Goal: Browse casually: Explore the website without a specific task or goal

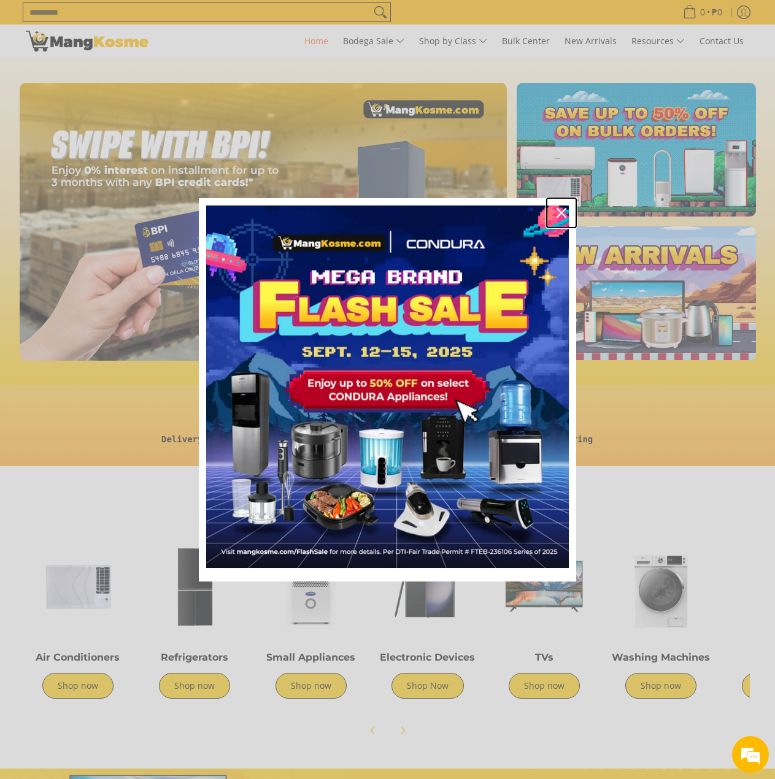
click at [564, 209] on icon "close icon" at bounding box center [562, 213] width 10 height 10
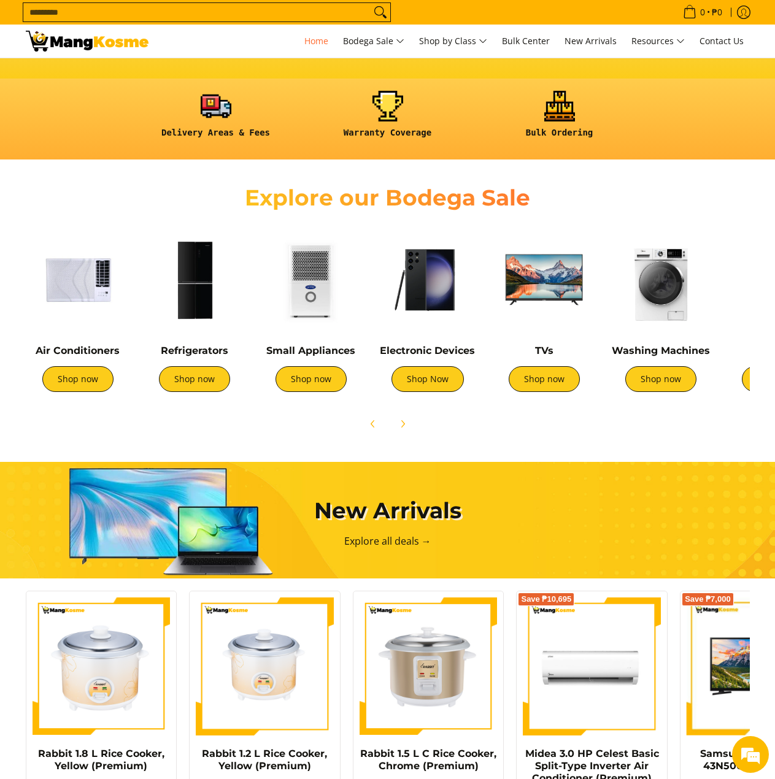
scroll to position [0, 1952]
click at [299, 298] on img at bounding box center [311, 280] width 104 height 104
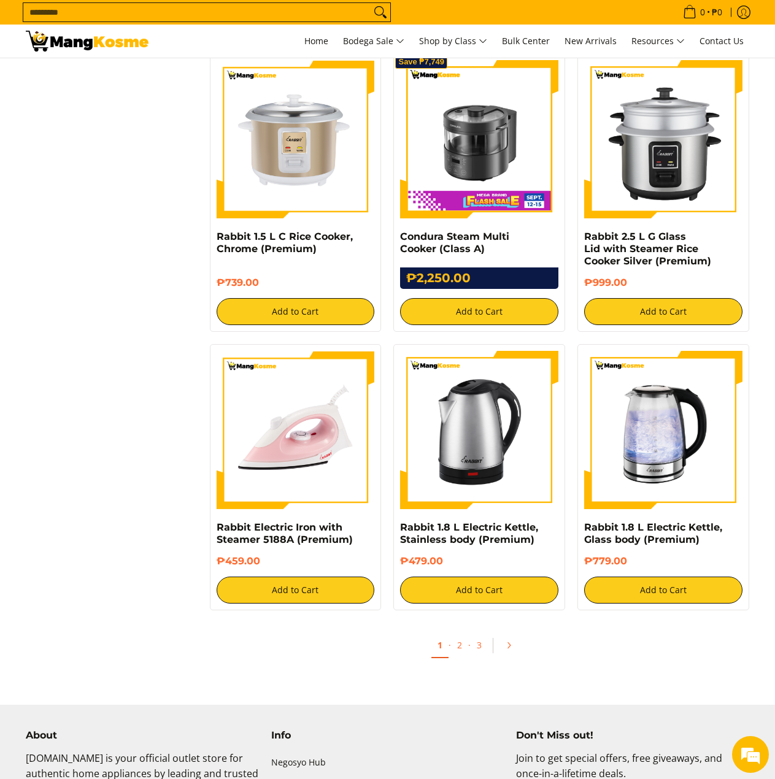
scroll to position [2148, 0]
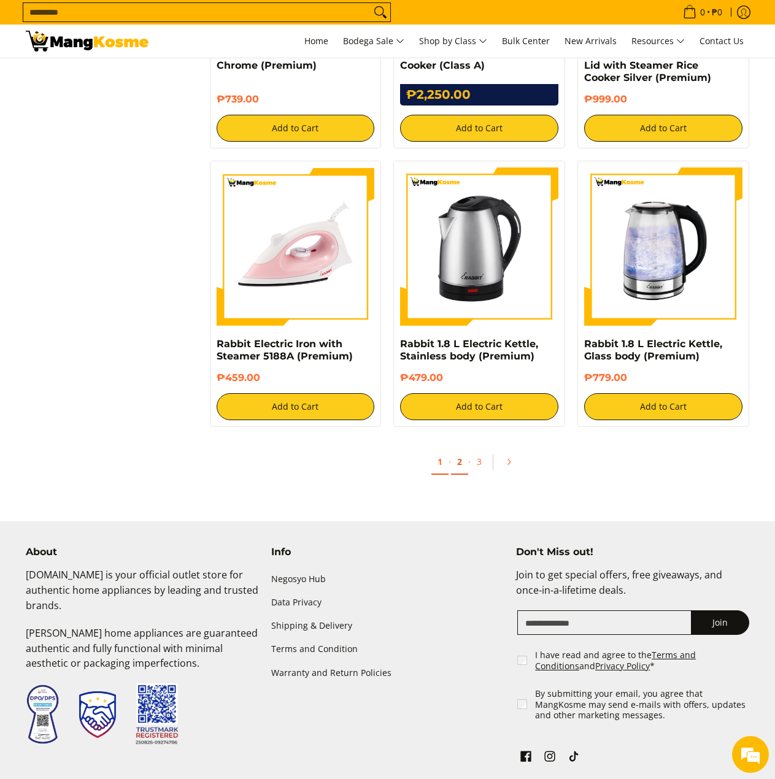
click at [460, 460] on link "2" at bounding box center [459, 462] width 17 height 25
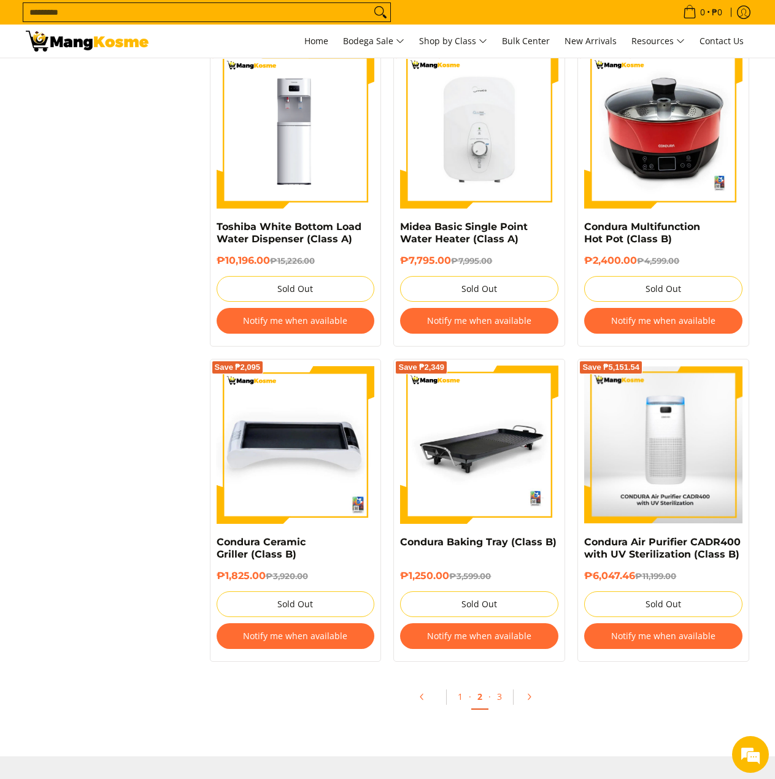
scroll to position [2209, 0]
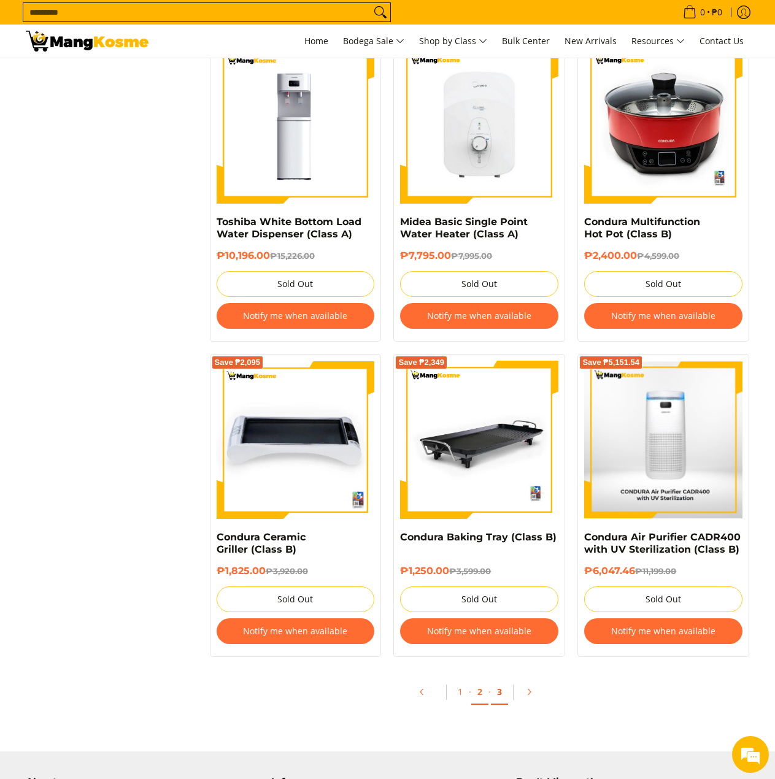
click at [506, 694] on link "3" at bounding box center [499, 692] width 17 height 25
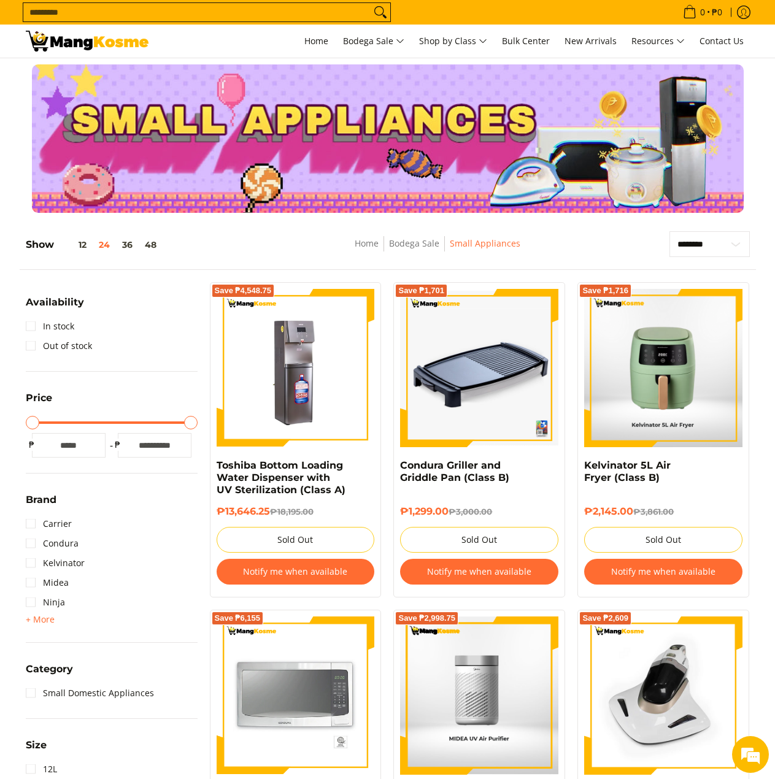
click at [104, 39] on img at bounding box center [87, 41] width 123 height 21
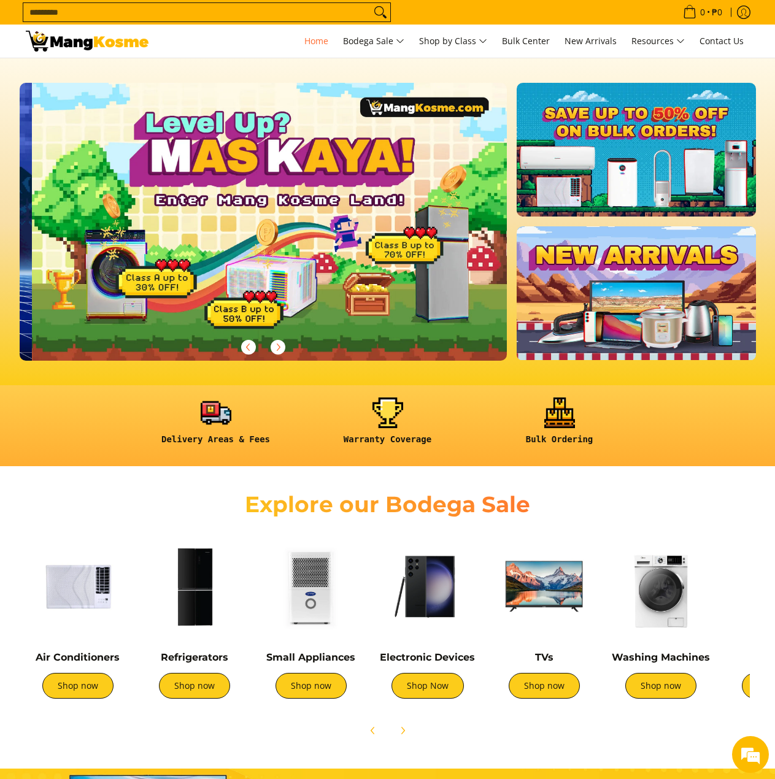
scroll to position [0, 488]
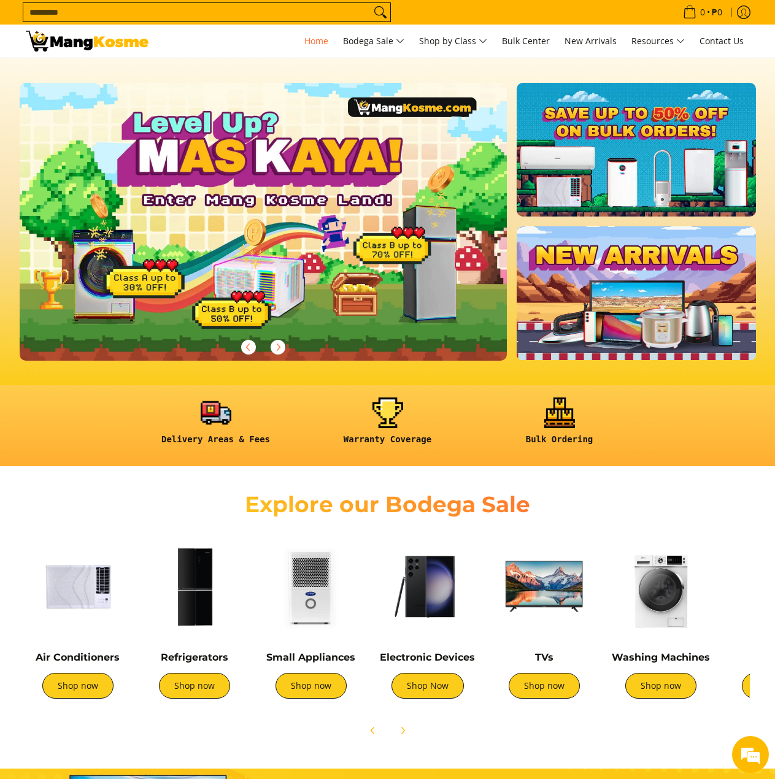
click at [737, 612] on img at bounding box center [777, 587] width 104 height 104
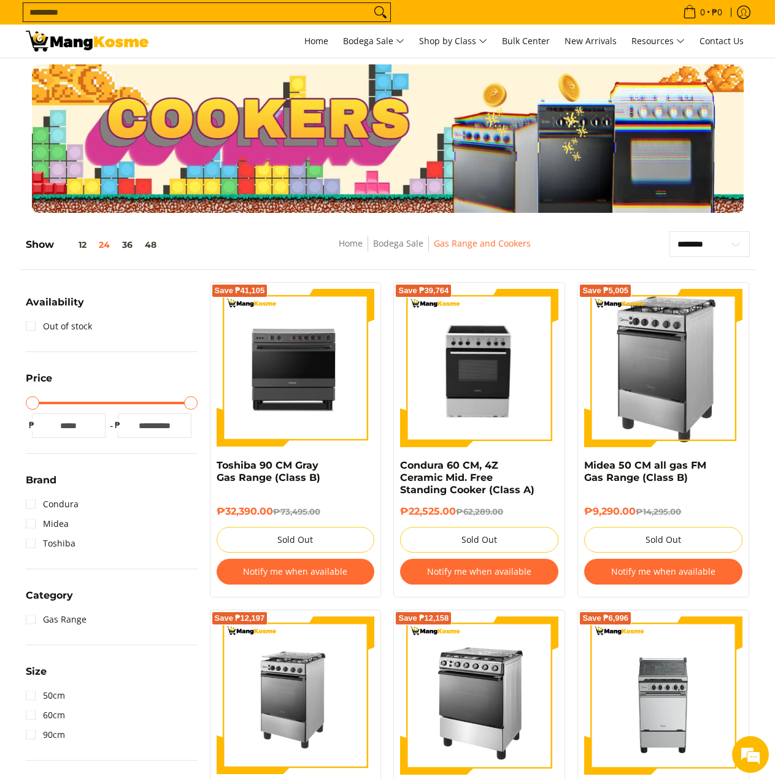
click at [60, 51] on img at bounding box center [87, 41] width 123 height 21
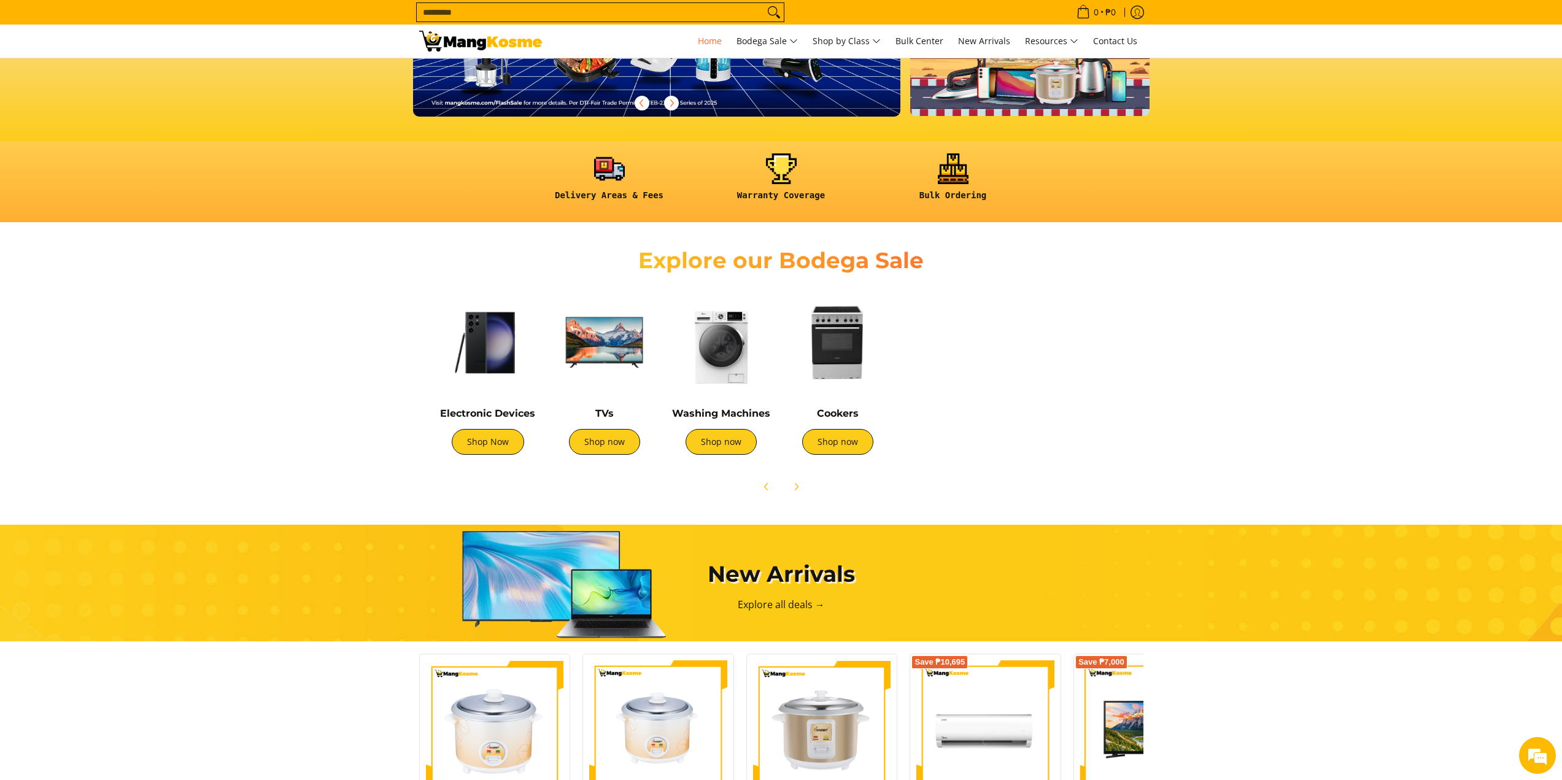
scroll to position [0, 409]
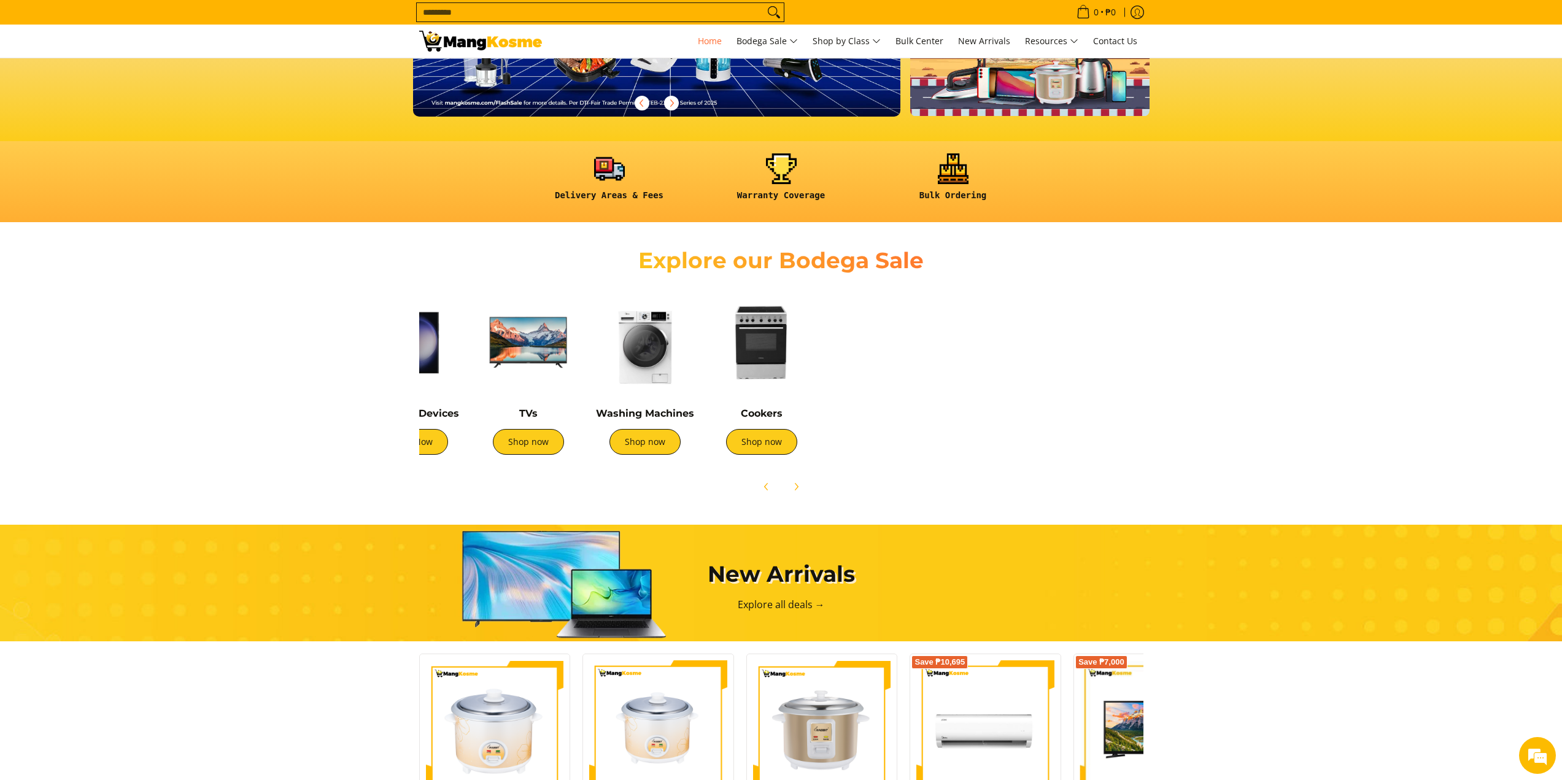
drag, startPoint x: 1029, startPoint y: 360, endPoint x: 547, endPoint y: 339, distance: 482.2
click at [547, 339] on div "Air Conditioners Shop now Refrigerators Shop now Shop now" at bounding box center [577, 375] width 1146 height 182
click at [792, 488] on icon "Next" at bounding box center [796, 487] width 10 height 10
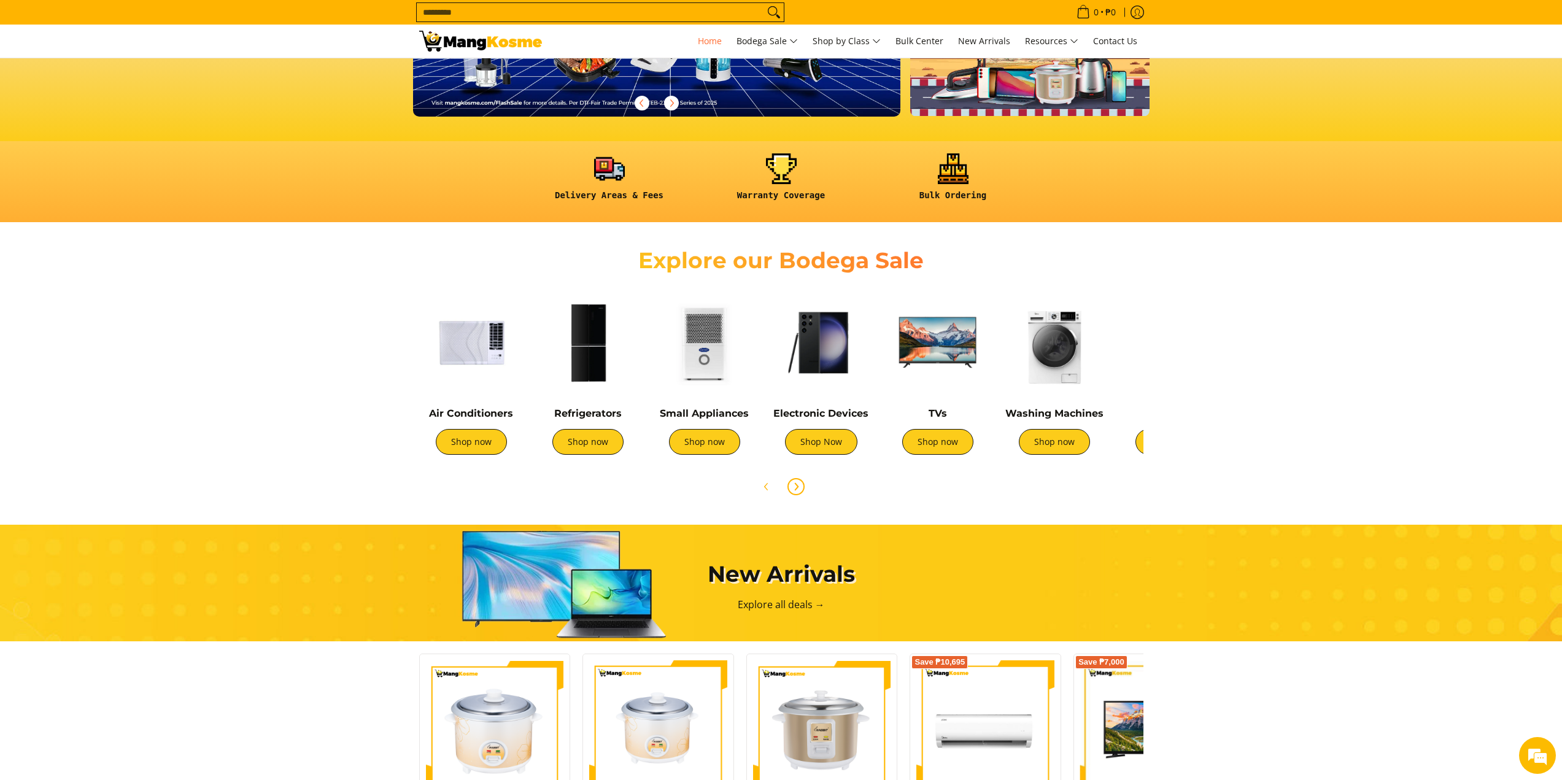
scroll to position [612, 0]
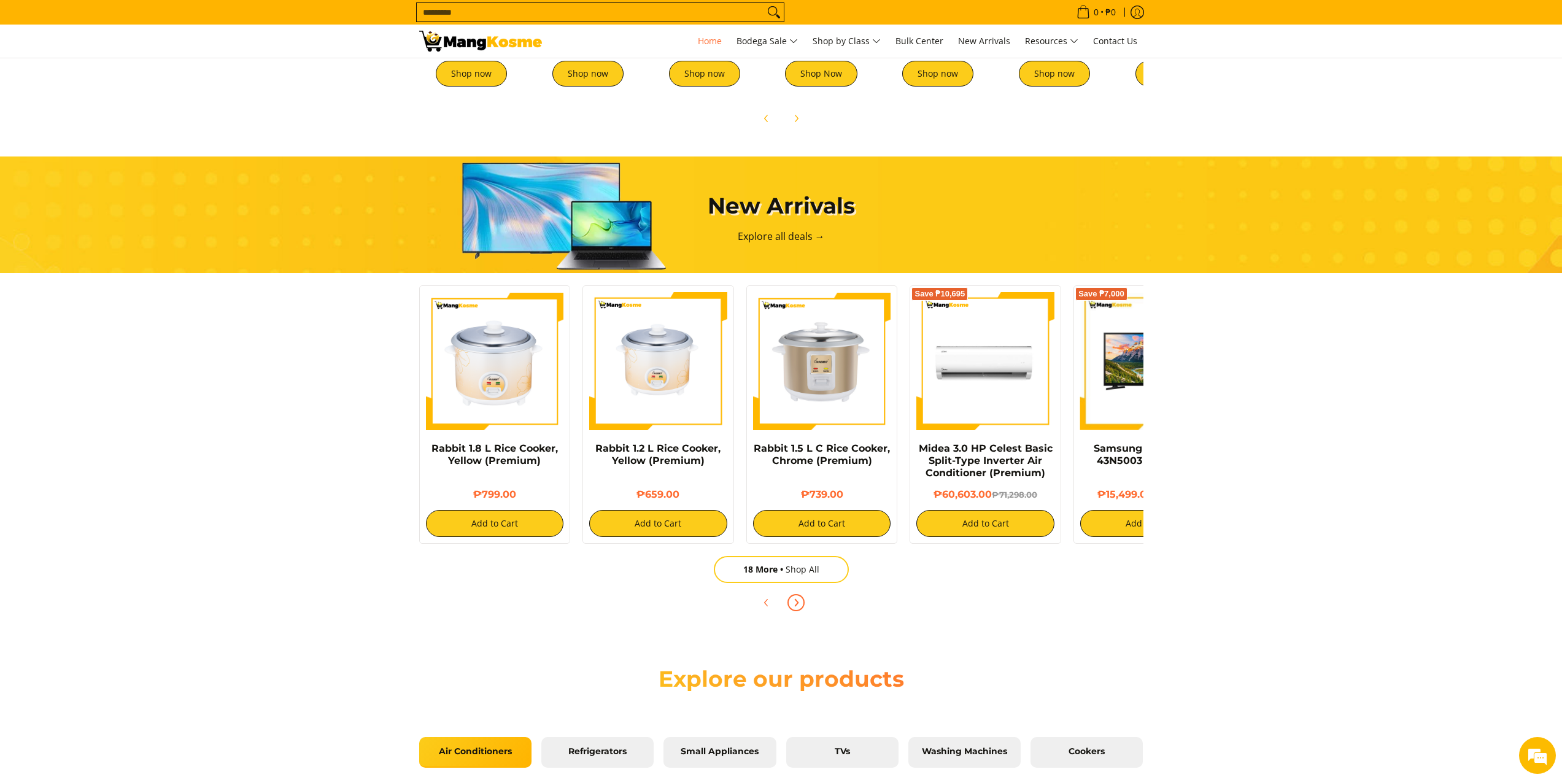
click at [791, 603] on icon "Next" at bounding box center [796, 603] width 10 height 10
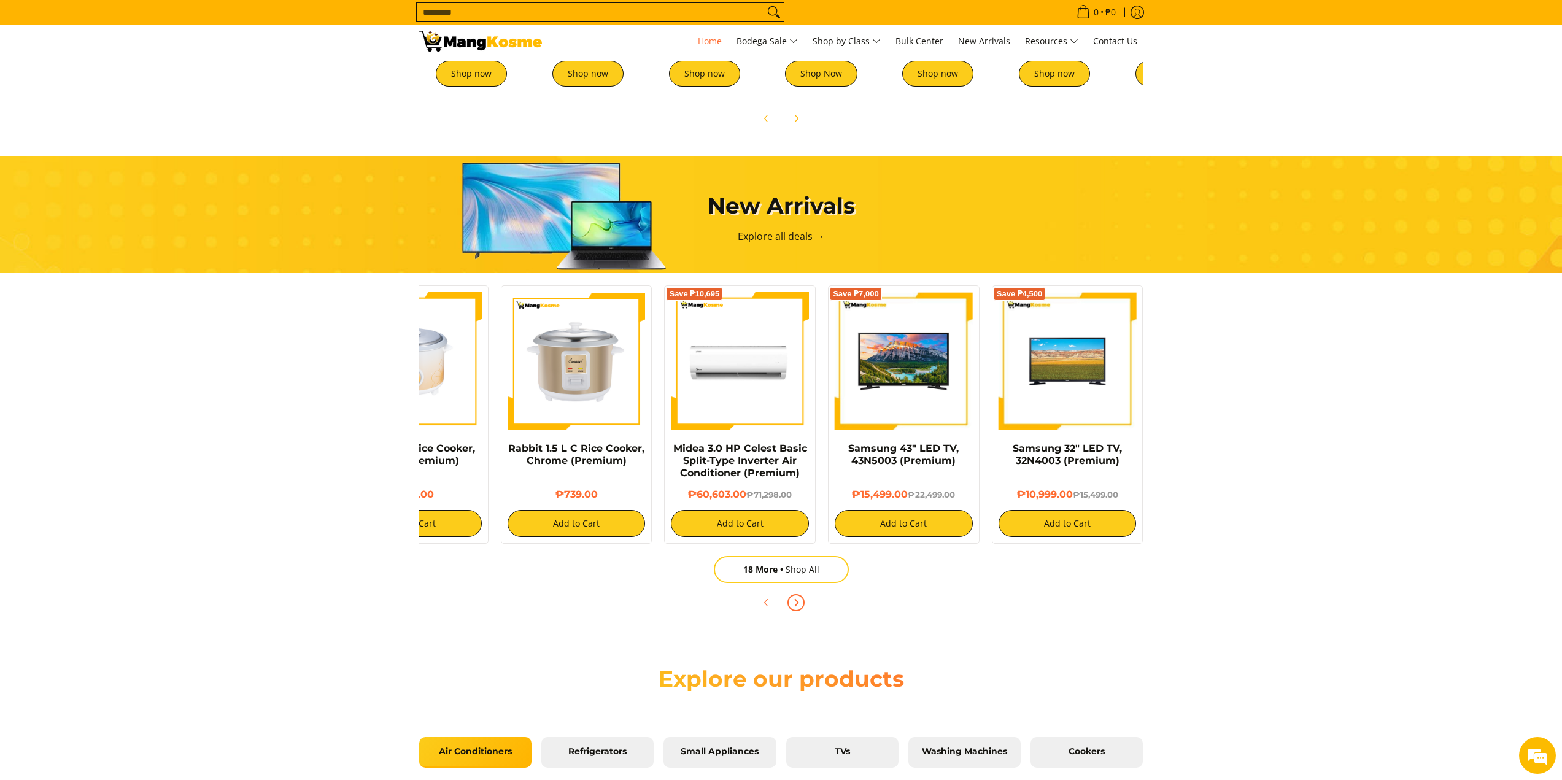
scroll to position [981, 0]
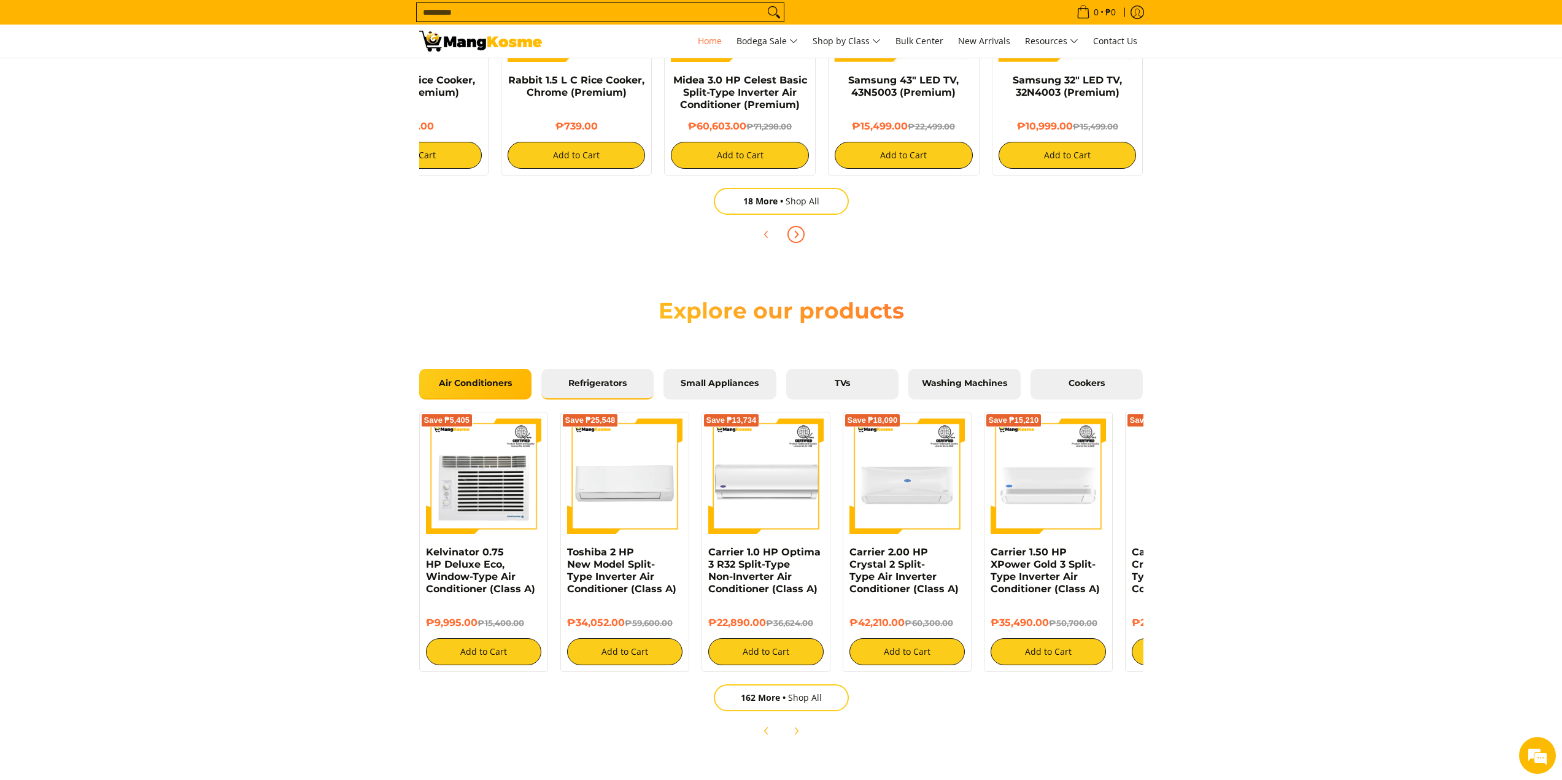
click at [604, 371] on link "Refrigerators" at bounding box center [597, 384] width 112 height 31
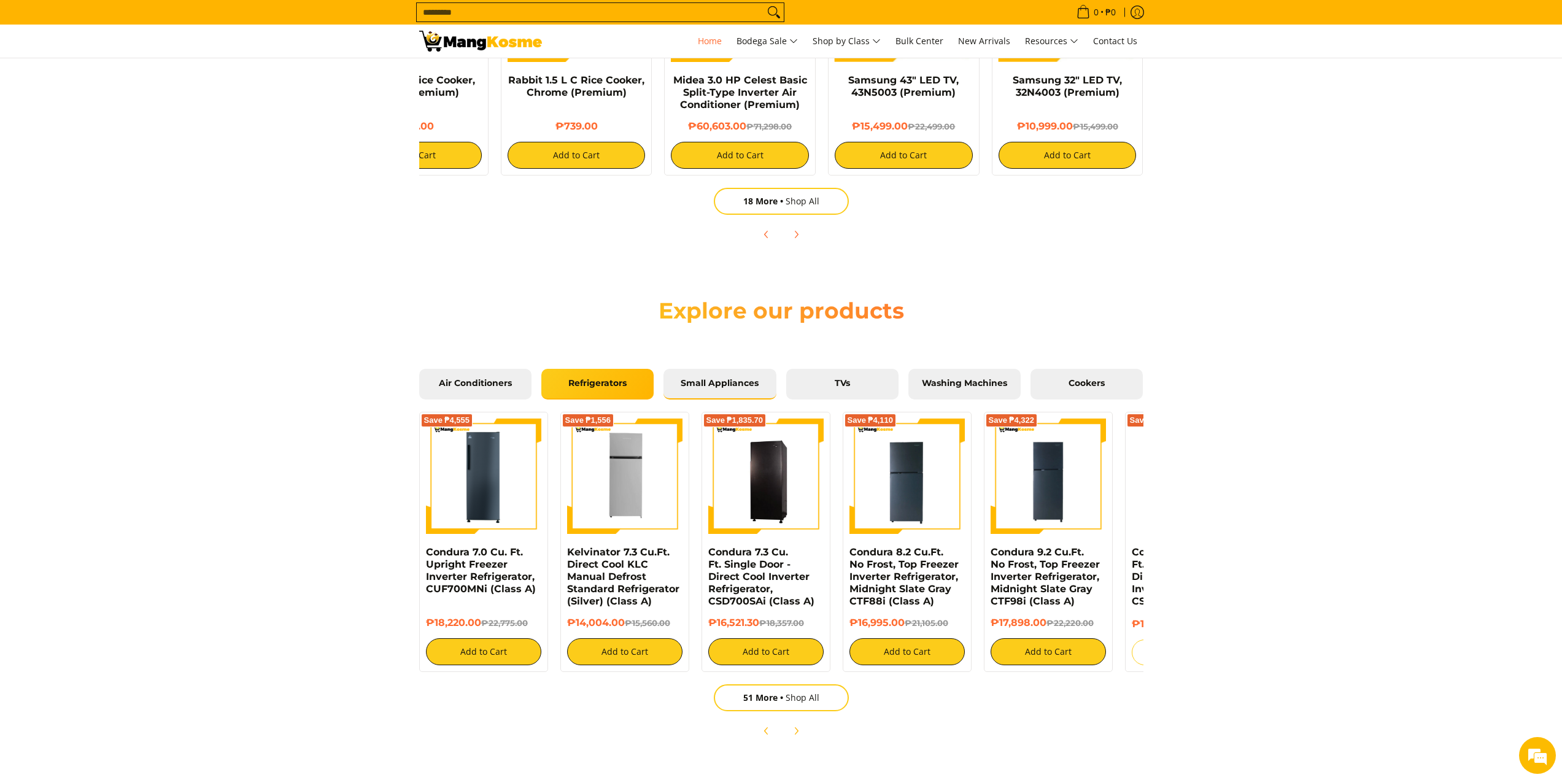
click at [732, 395] on link "Small Appliances" at bounding box center [719, 384] width 112 height 31
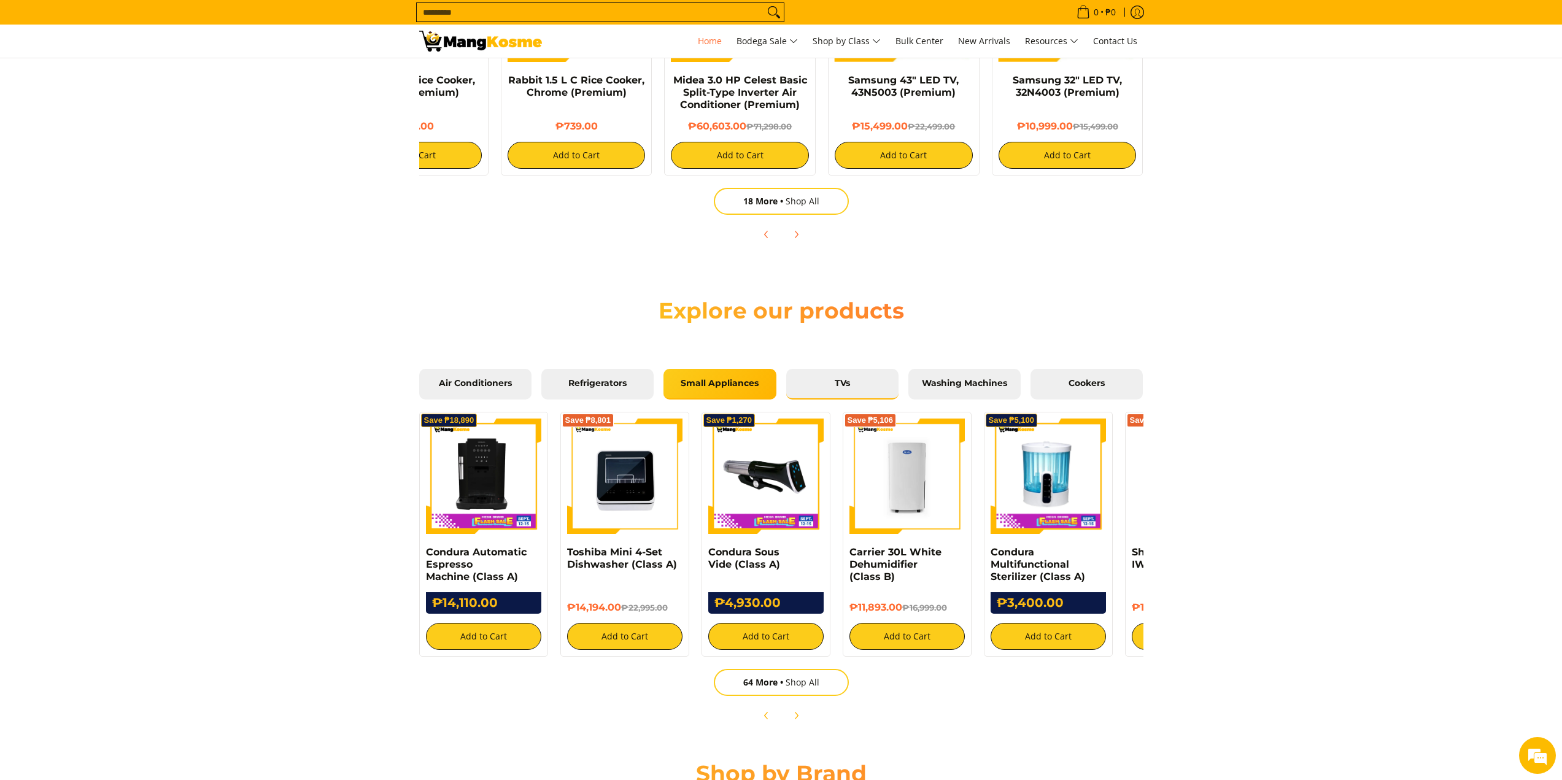
scroll to position [0, 976]
click at [825, 390] on link "TVs" at bounding box center [842, 384] width 112 height 31
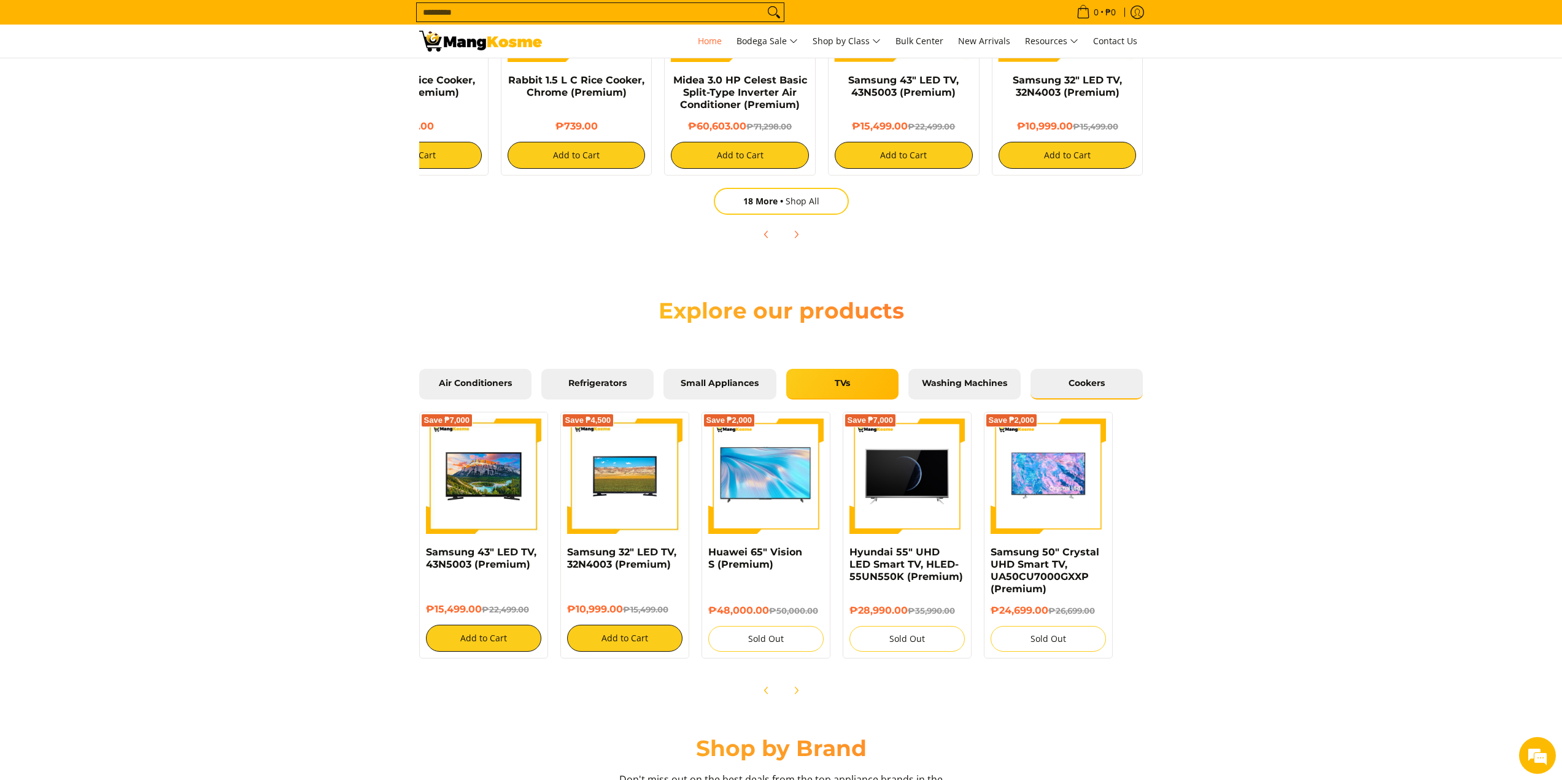
click at [1077, 382] on span "Cookers" at bounding box center [1087, 383] width 94 height 11
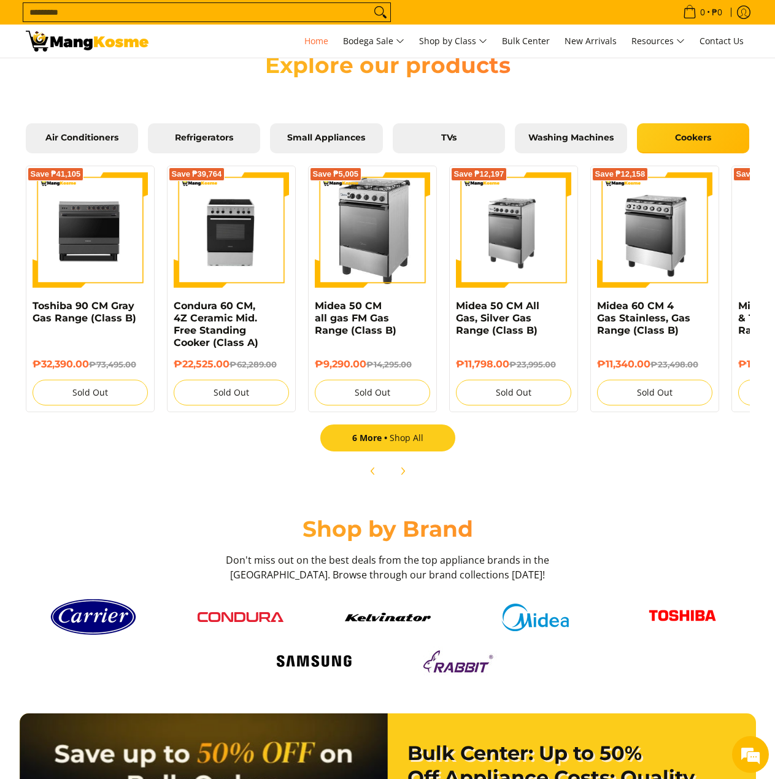
scroll to position [1533, 0]
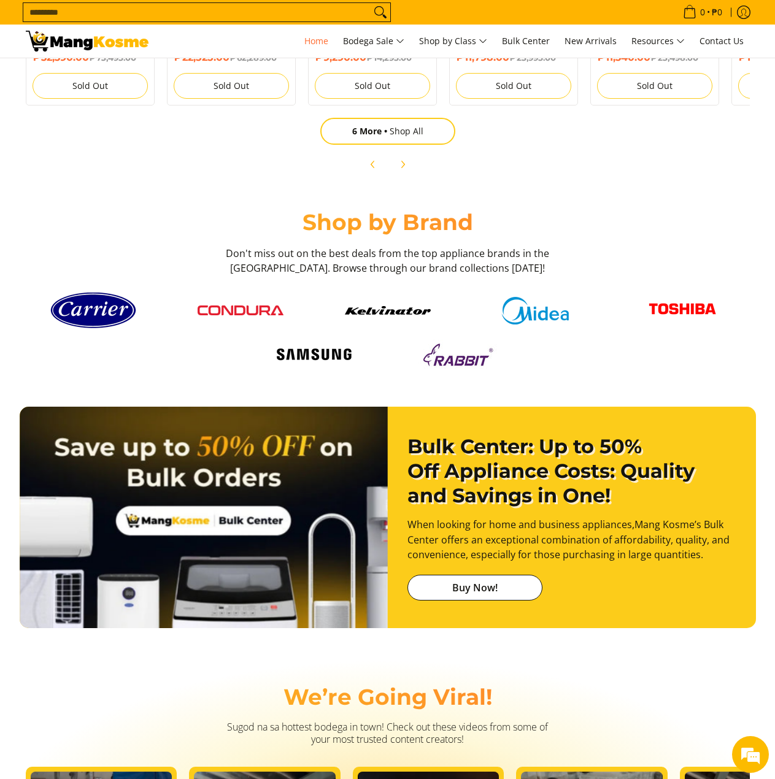
click at [485, 359] on img at bounding box center [462, 354] width 86 height 31
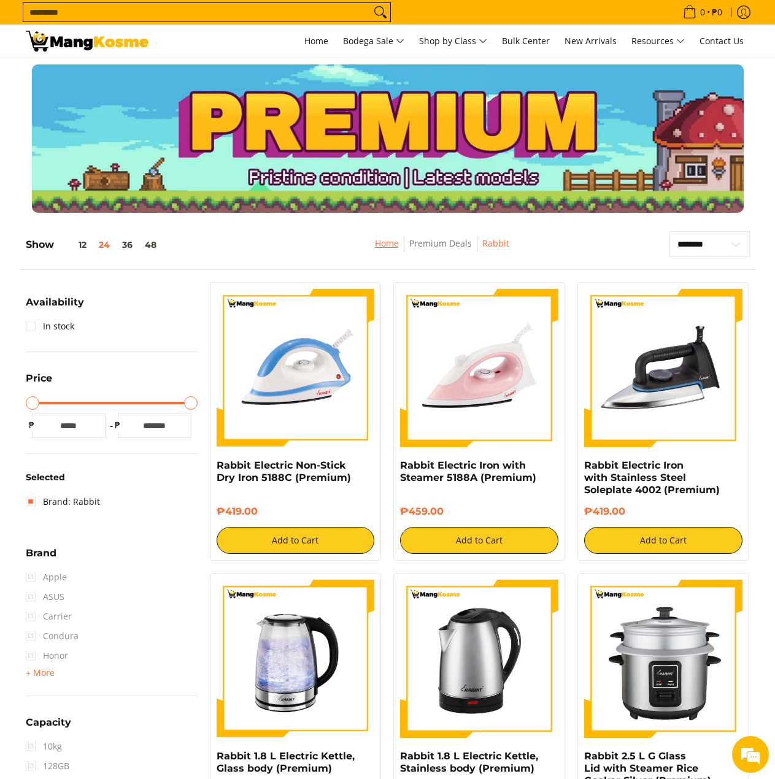
click at [395, 241] on link "Home" at bounding box center [387, 243] width 24 height 12
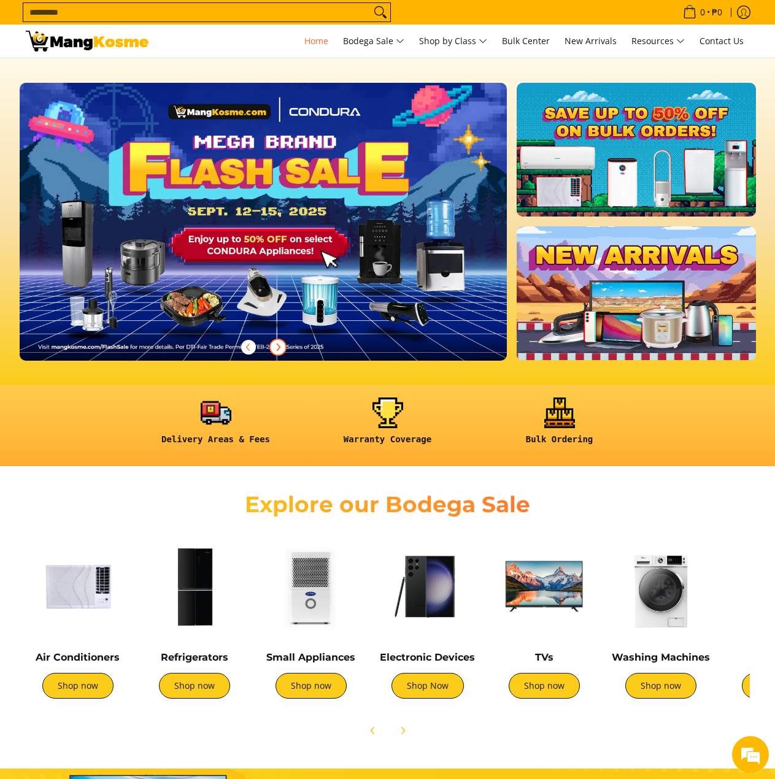
click at [278, 349] on icon "Next" at bounding box center [278, 347] width 3 height 7
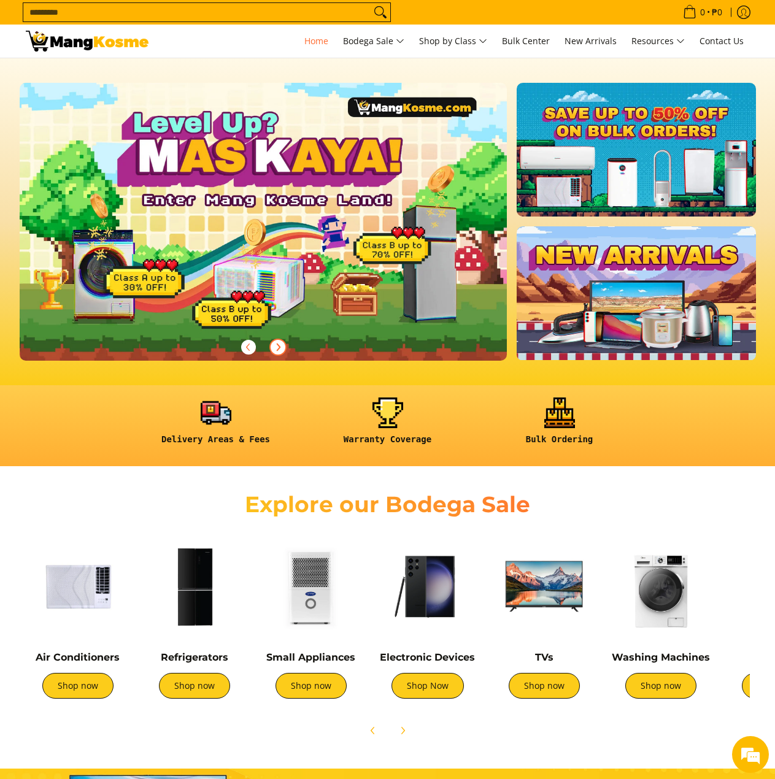
click at [278, 349] on icon "Next" at bounding box center [278, 347] width 3 height 7
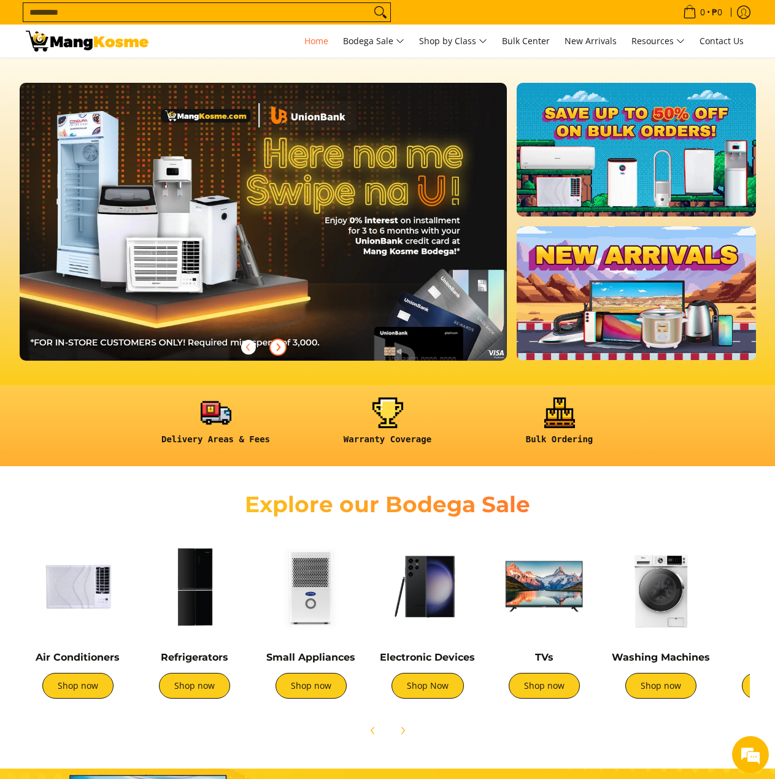
click at [278, 349] on icon "Next" at bounding box center [278, 347] width 3 height 7
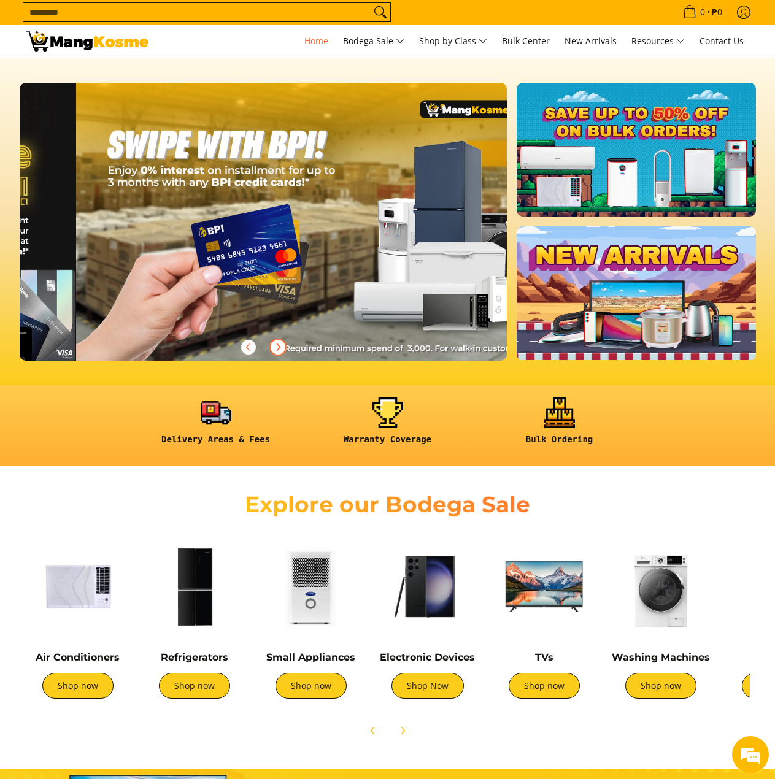
scroll to position [0, 1464]
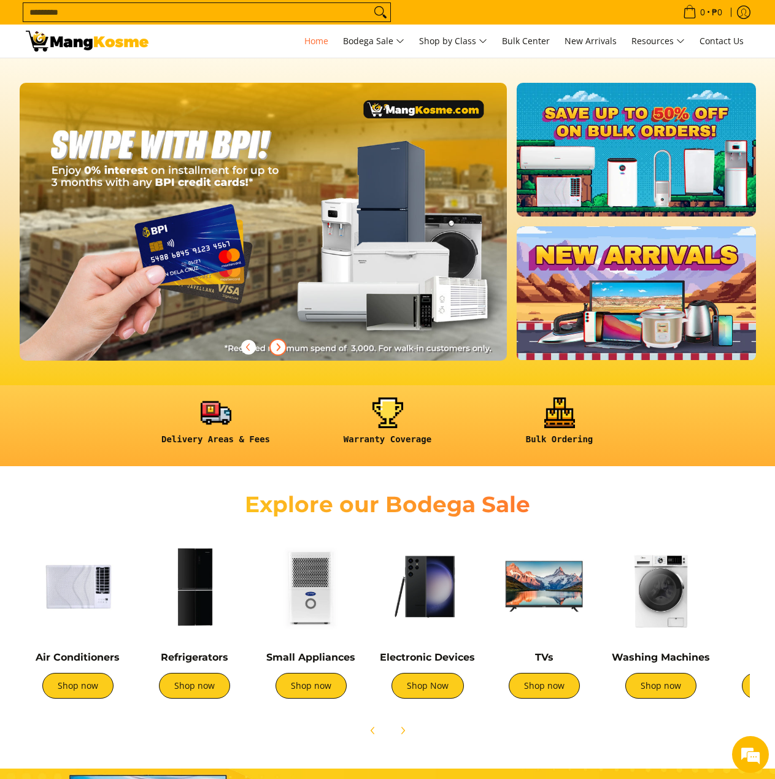
click at [278, 349] on icon "Next" at bounding box center [278, 347] width 3 height 7
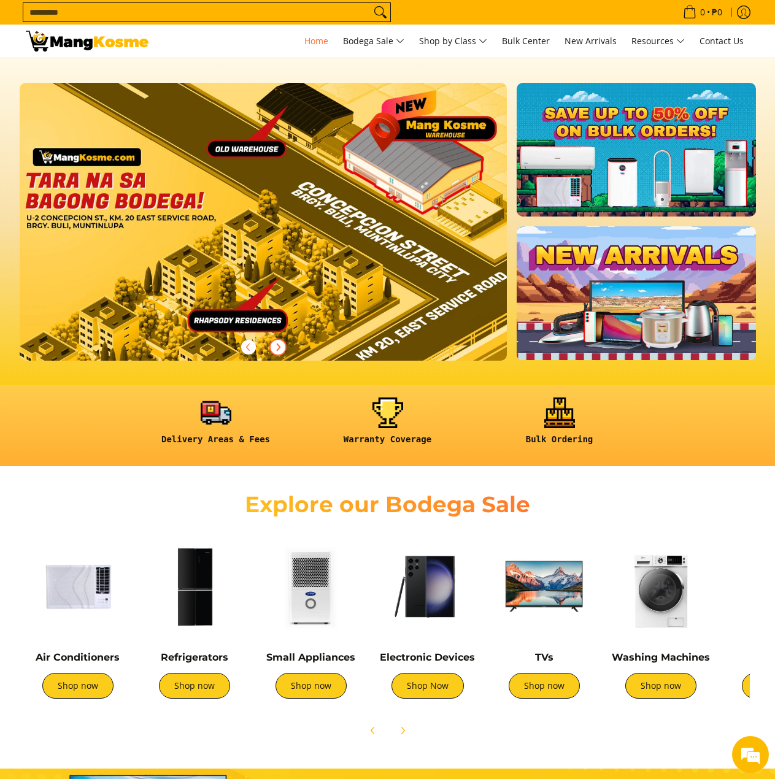
scroll to position [0, 1952]
click at [278, 349] on icon "Next" at bounding box center [278, 347] width 3 height 7
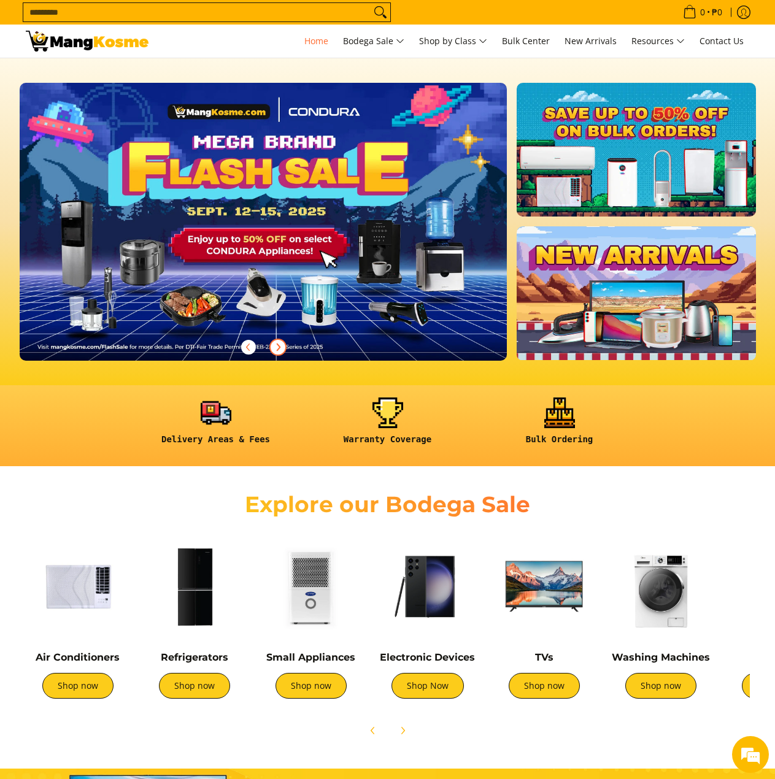
scroll to position [0, 0]
click at [278, 349] on icon "Next" at bounding box center [278, 347] width 3 height 7
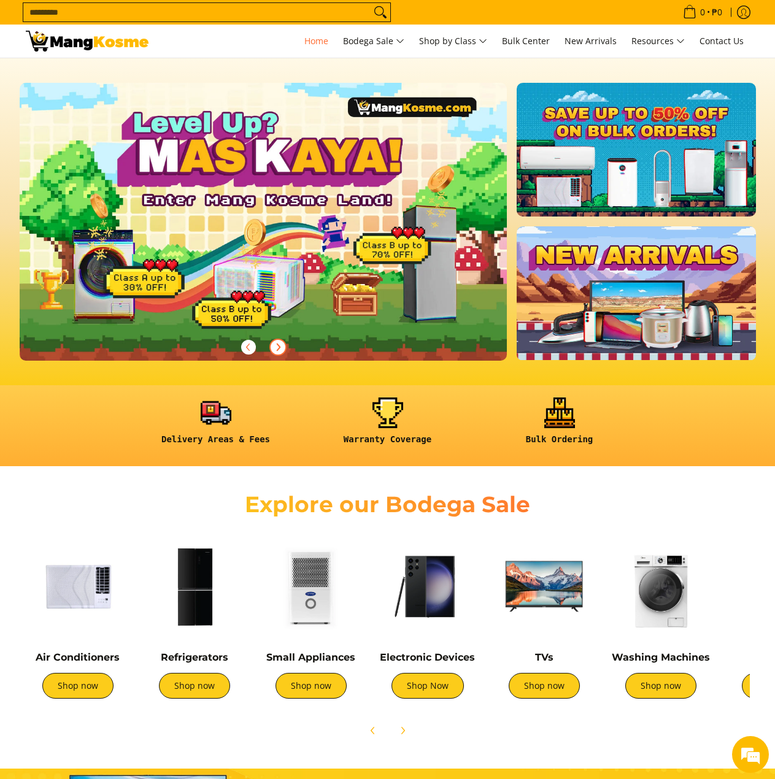
click at [278, 349] on icon "Next" at bounding box center [278, 347] width 3 height 7
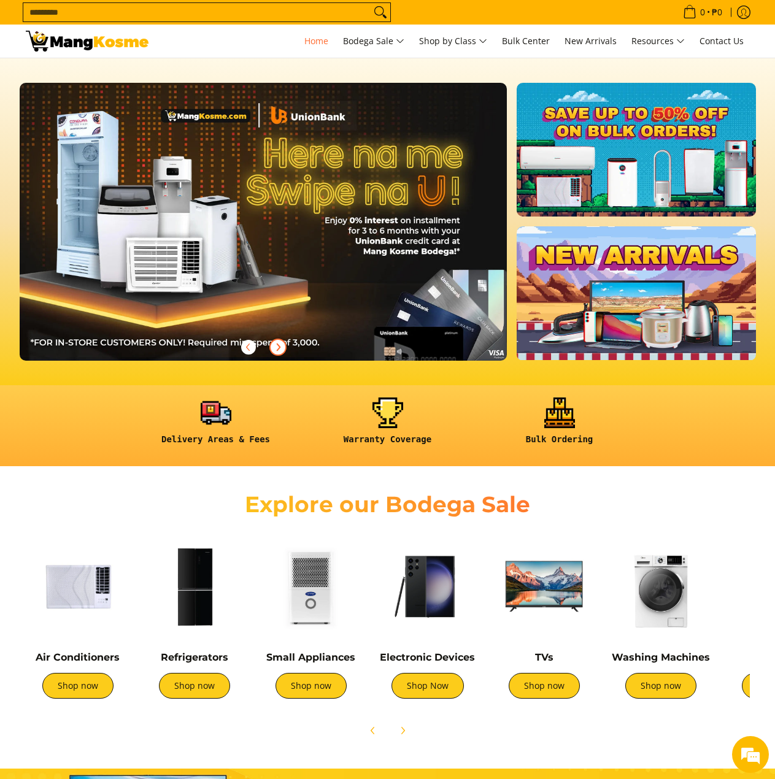
scroll to position [0, 976]
click at [278, 349] on icon "Next" at bounding box center [278, 347] width 3 height 7
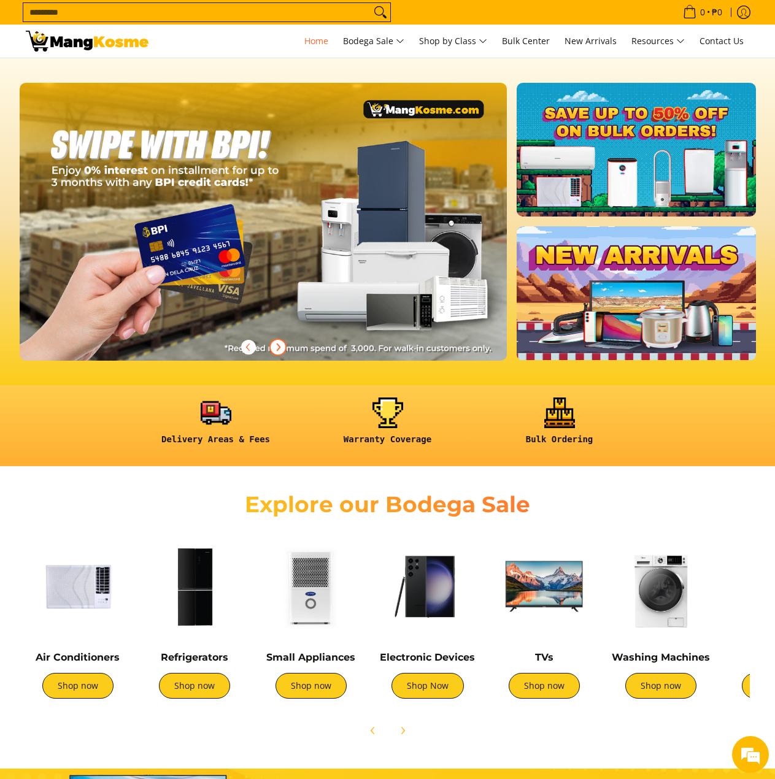
click at [278, 349] on icon "Next" at bounding box center [278, 347] width 3 height 7
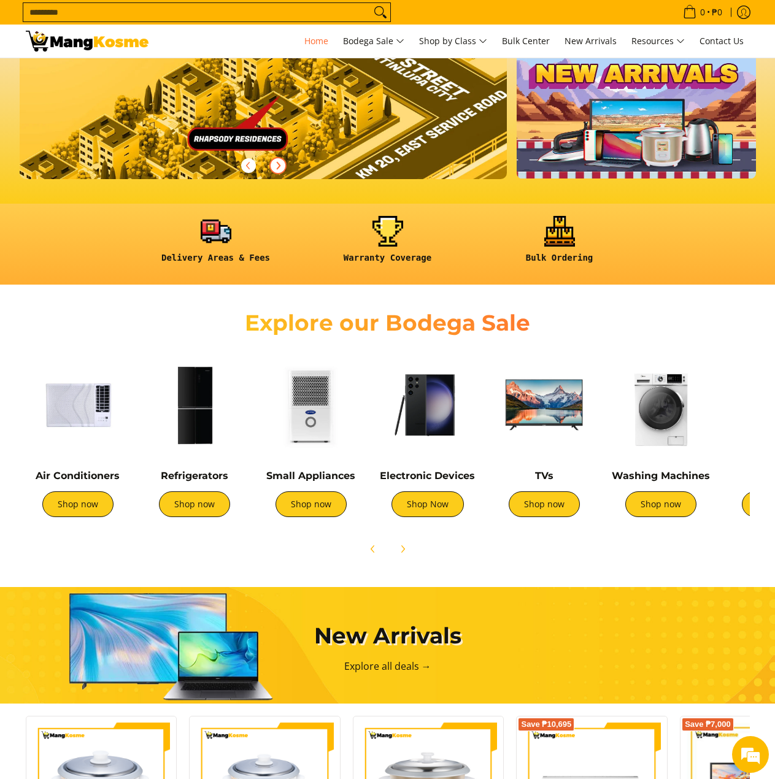
scroll to position [123, 0]
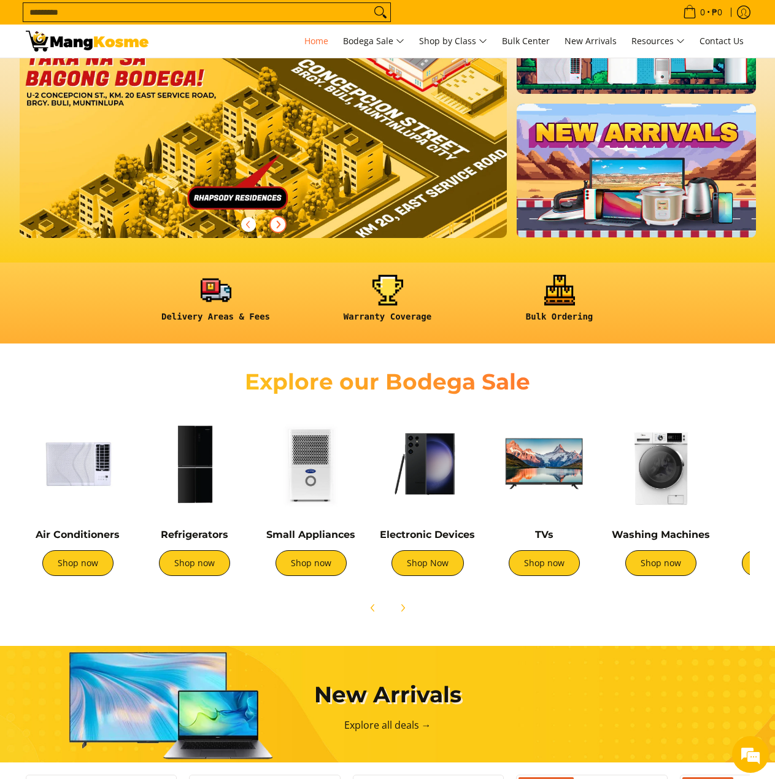
click at [212, 473] on img at bounding box center [194, 464] width 104 height 104
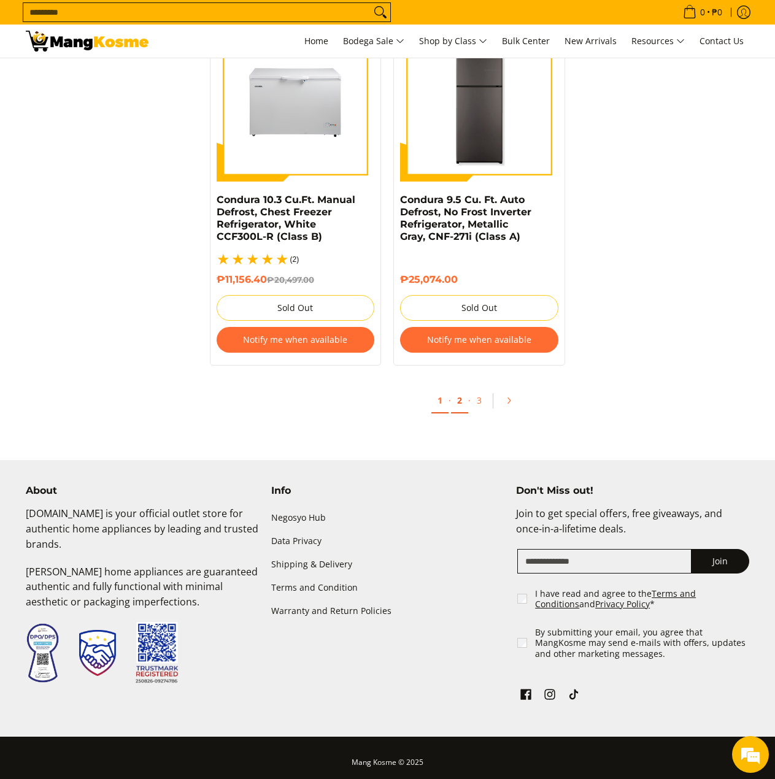
click at [466, 388] on link "2" at bounding box center [459, 400] width 17 height 25
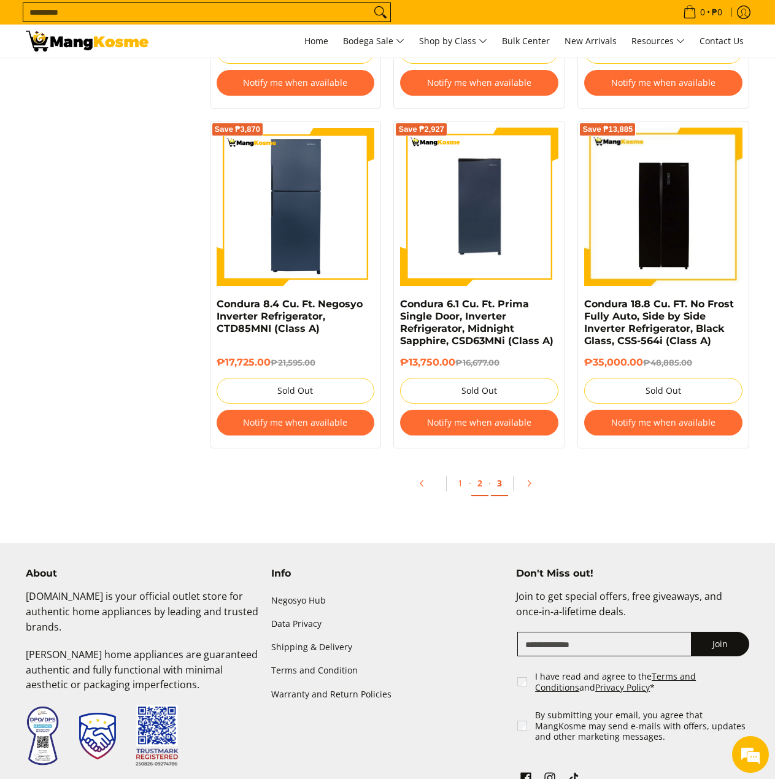
click at [498, 477] on link "3" at bounding box center [499, 483] width 17 height 25
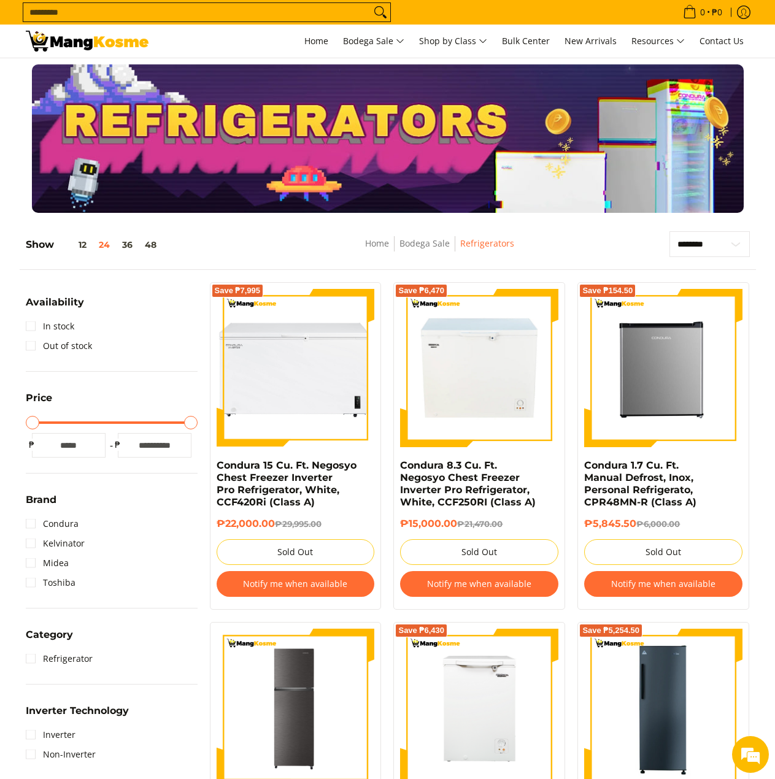
click at [106, 53] on link at bounding box center [87, 41] width 123 height 33
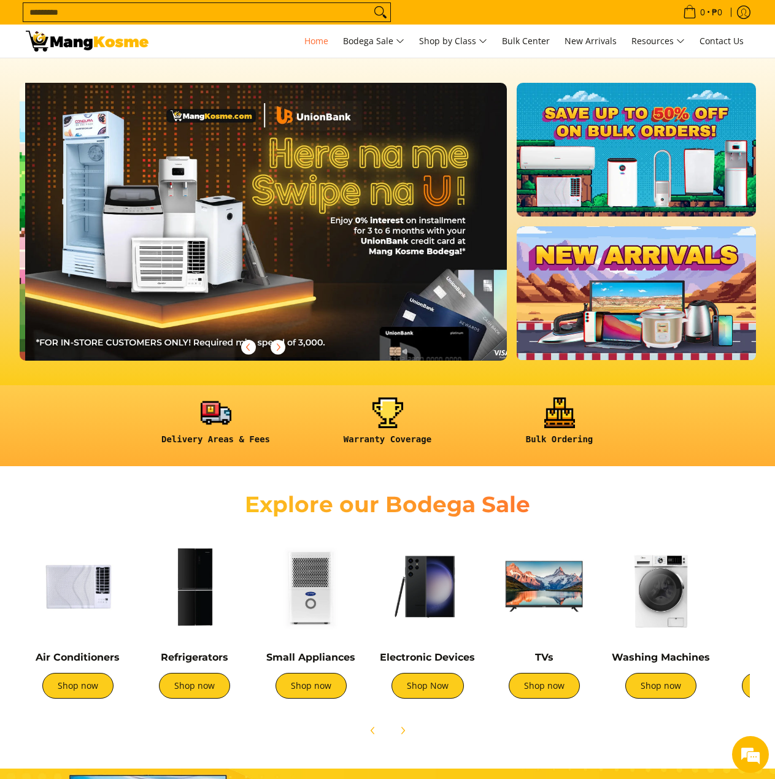
scroll to position [0, 976]
